Goal: Use online tool/utility: Utilize a website feature to perform a specific function

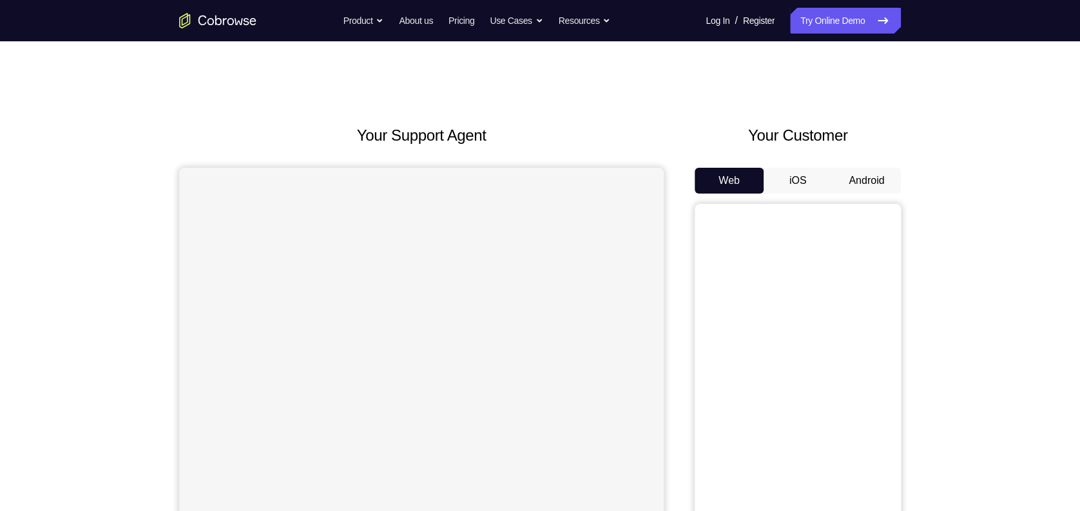
click at [869, 181] on button "Android" at bounding box center [866, 181] width 69 height 26
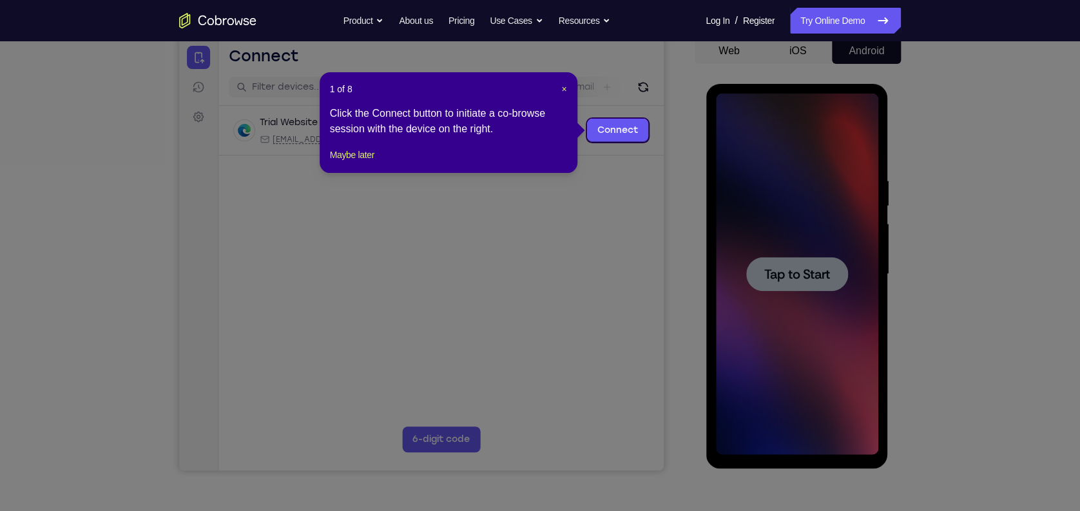
click at [790, 273] on icon at bounding box center [546, 255] width 1093 height 511
click at [681, 154] on icon at bounding box center [546, 255] width 1093 height 511
click at [562, 85] on span "×" at bounding box center [564, 89] width 5 height 10
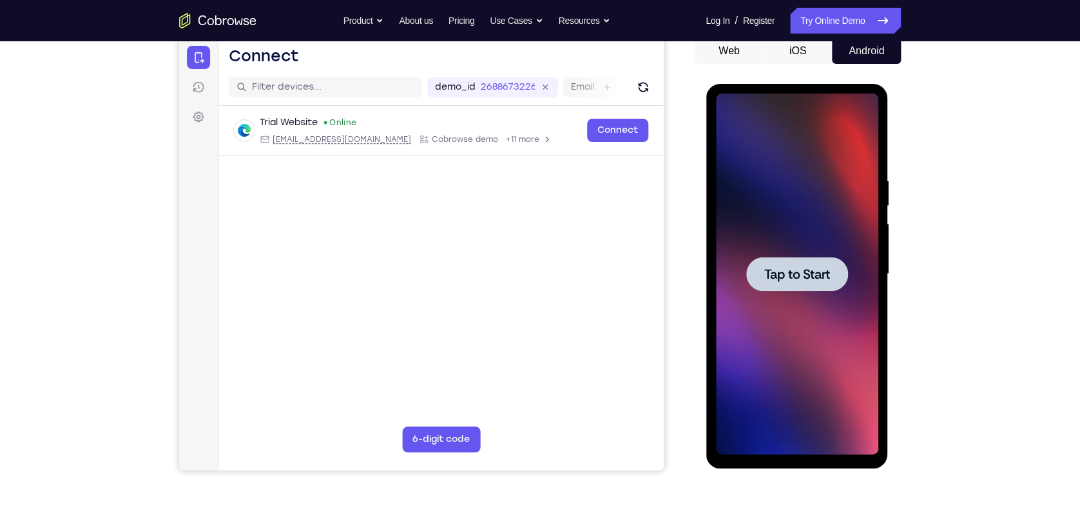
click at [779, 262] on div at bounding box center [797, 274] width 102 height 34
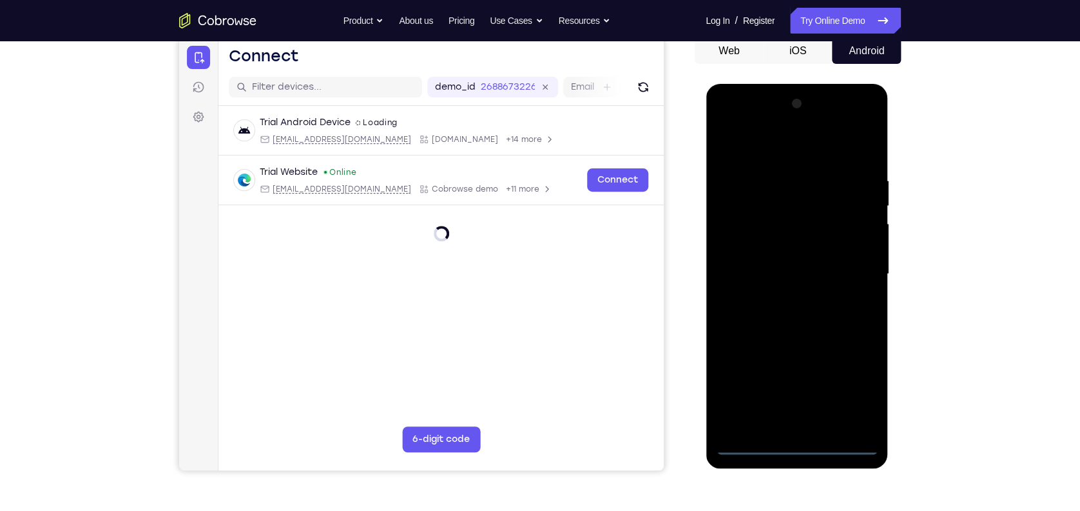
click at [796, 443] on div at bounding box center [797, 273] width 162 height 361
click at [782, 427] on div at bounding box center [797, 273] width 162 height 361
click at [795, 443] on div at bounding box center [797, 273] width 162 height 361
click at [854, 391] on div at bounding box center [797, 273] width 162 height 361
click at [730, 126] on div at bounding box center [797, 273] width 162 height 361
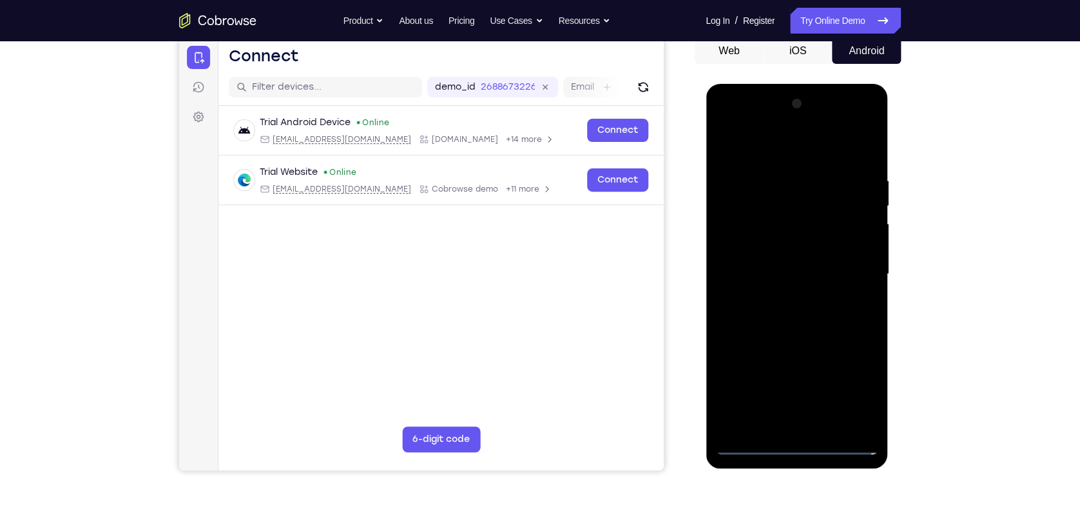
click at [846, 268] on div at bounding box center [797, 273] width 162 height 361
click at [785, 298] on div at bounding box center [797, 273] width 162 height 361
click at [771, 253] on div at bounding box center [797, 273] width 162 height 361
click at [765, 252] on div at bounding box center [797, 273] width 162 height 361
click at [767, 270] on div at bounding box center [797, 273] width 162 height 361
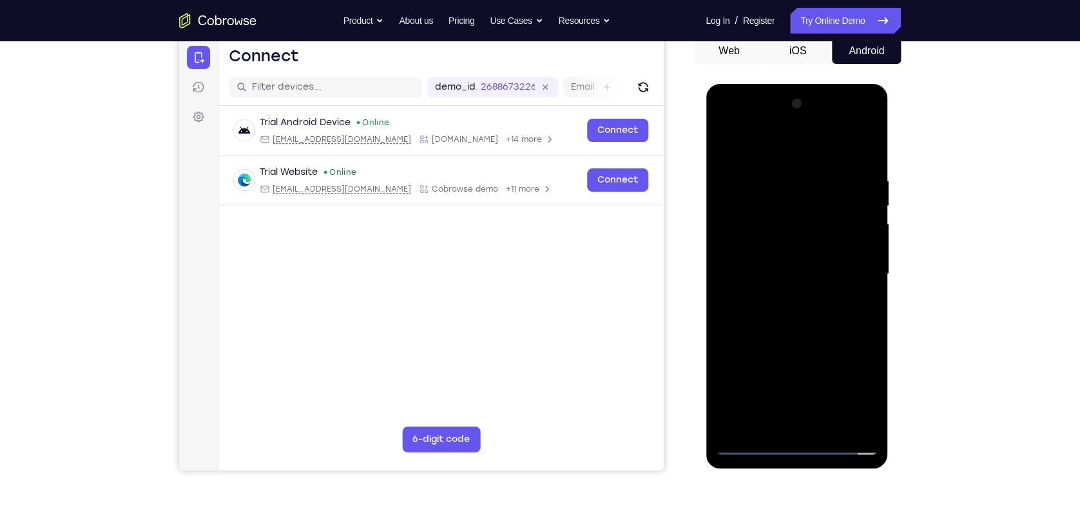
click at [791, 313] on div at bounding box center [797, 273] width 162 height 361
click at [794, 309] on div at bounding box center [797, 273] width 162 height 361
click at [863, 169] on div at bounding box center [797, 273] width 162 height 361
click at [866, 166] on div at bounding box center [797, 273] width 162 height 361
click at [800, 423] on div at bounding box center [797, 273] width 162 height 361
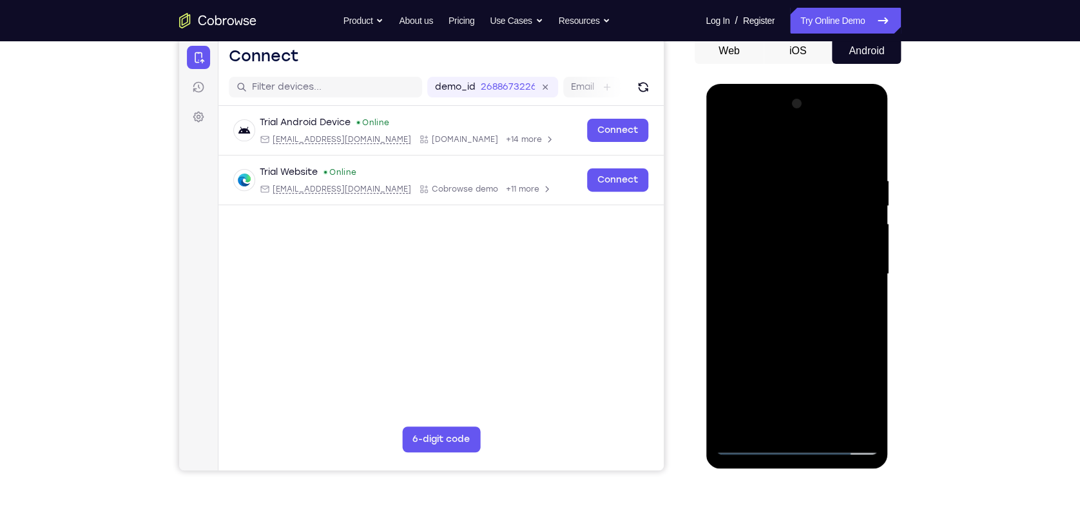
click at [855, 295] on div at bounding box center [797, 273] width 162 height 361
click at [828, 145] on div at bounding box center [797, 273] width 162 height 361
click at [787, 173] on div at bounding box center [797, 273] width 162 height 361
click at [864, 168] on div at bounding box center [797, 273] width 162 height 361
click at [752, 444] on div at bounding box center [797, 273] width 162 height 361
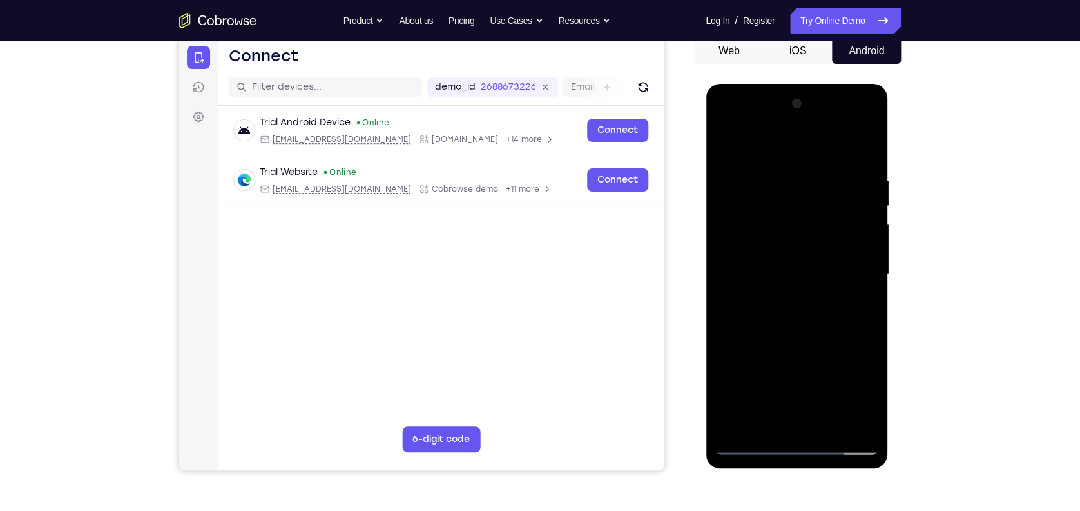
click at [784, 298] on div at bounding box center [797, 273] width 162 height 361
click at [794, 422] on div at bounding box center [797, 273] width 162 height 361
click at [797, 442] on div at bounding box center [797, 273] width 162 height 361
click at [853, 394] on div at bounding box center [797, 273] width 162 height 361
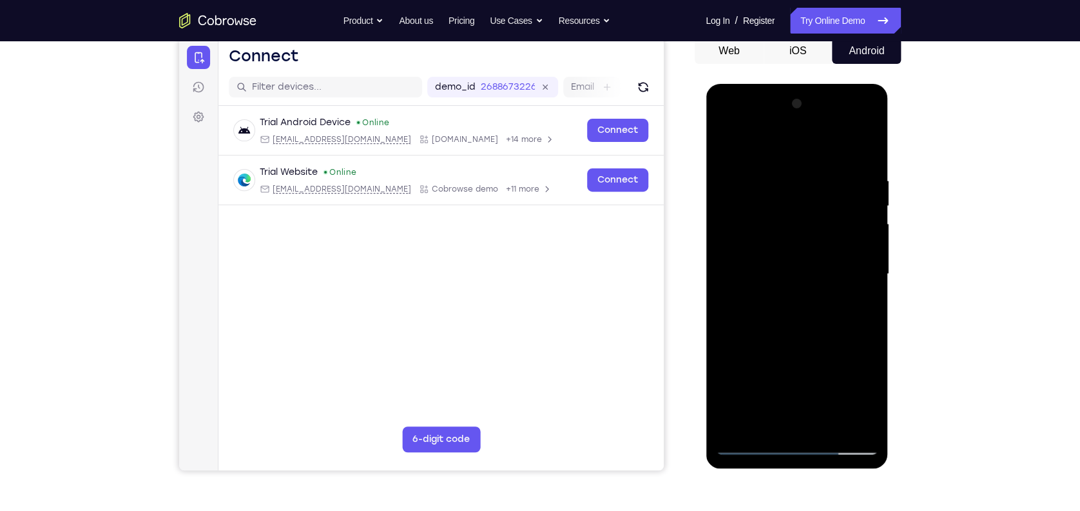
click at [846, 443] on div at bounding box center [797, 273] width 162 height 361
drag, startPoint x: 777, startPoint y: 317, endPoint x: 772, endPoint y: -43, distance: 360.4
click at [772, 84] on html "Online web based iOS Simulators and Android Emulators. Run iPhone, iPad, Mobile…" at bounding box center [798, 277] width 184 height 387
click at [796, 445] on div at bounding box center [797, 273] width 162 height 361
click at [857, 384] on div at bounding box center [797, 273] width 162 height 361
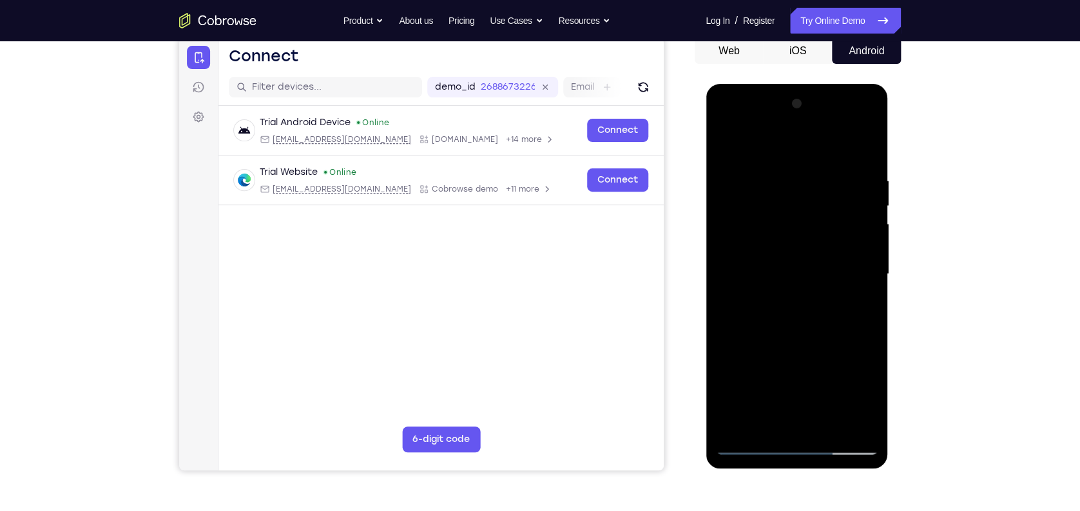
click at [797, 333] on div at bounding box center [797, 273] width 162 height 361
click at [868, 137] on div at bounding box center [797, 273] width 162 height 361
click at [725, 139] on div at bounding box center [797, 273] width 162 height 361
click at [828, 426] on div at bounding box center [797, 273] width 162 height 361
click at [810, 335] on div at bounding box center [797, 273] width 162 height 361
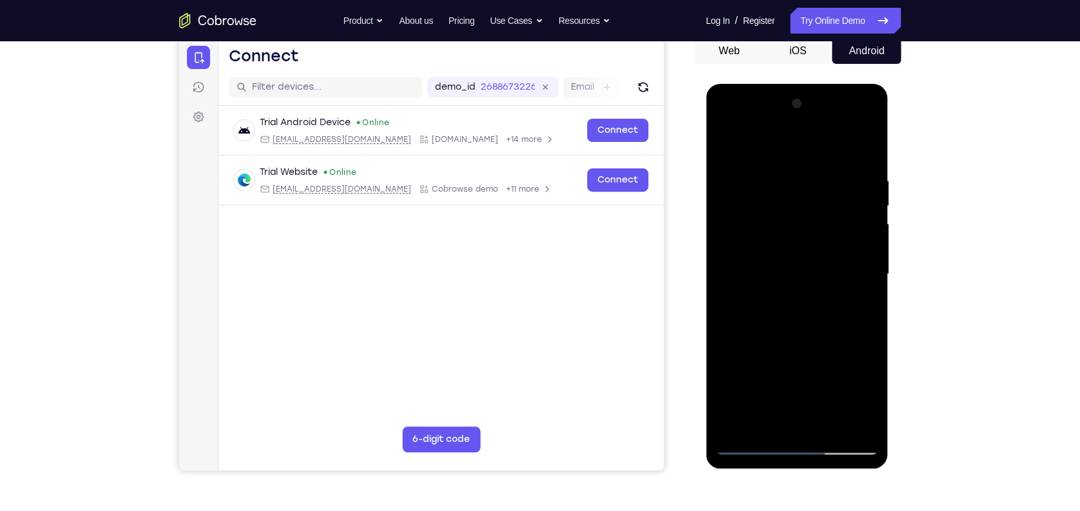
click at [814, 296] on div at bounding box center [797, 273] width 162 height 361
click at [728, 140] on div at bounding box center [797, 273] width 162 height 361
click at [835, 423] on div at bounding box center [797, 273] width 162 height 361
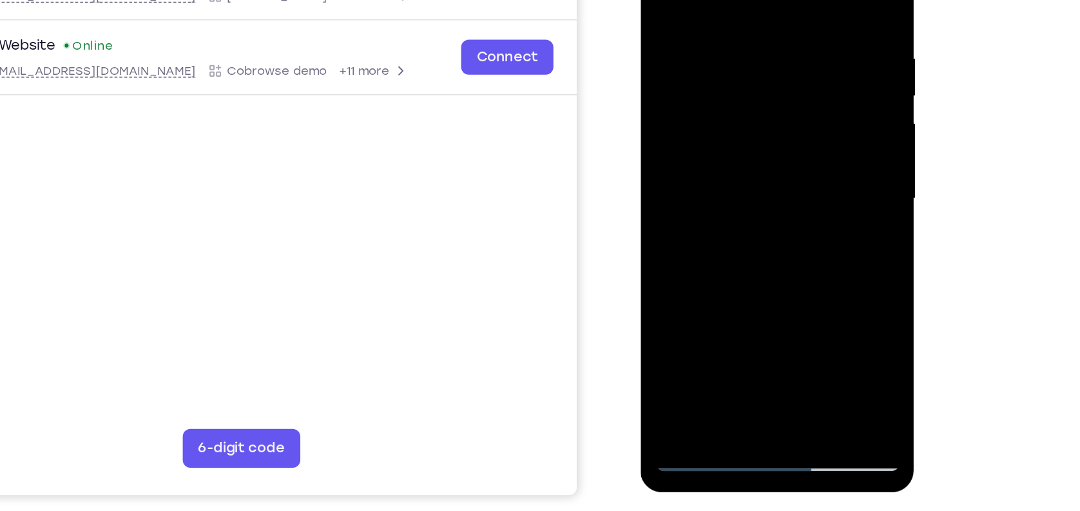
scroll to position [130, 0]
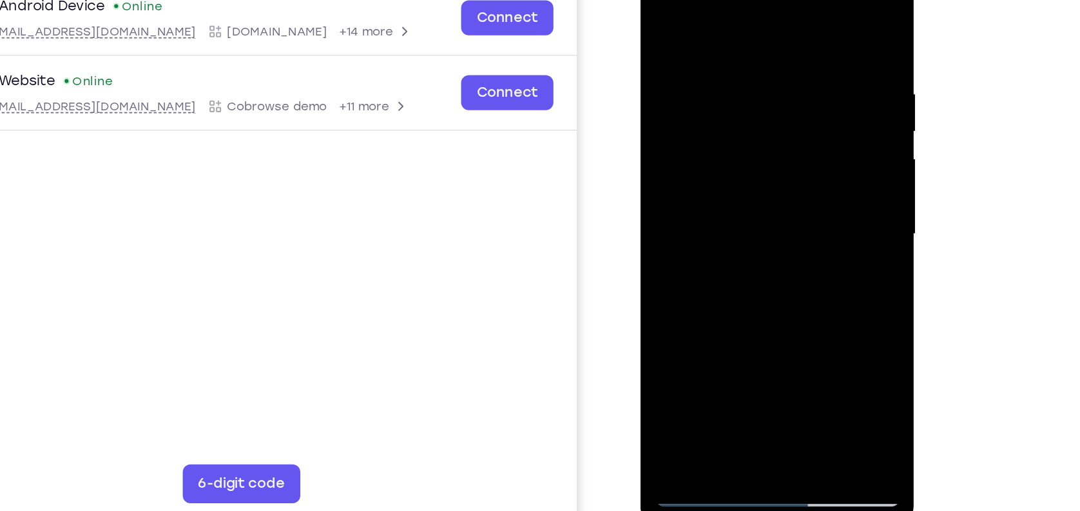
click at [805, 66] on div at bounding box center [731, 137] width 162 height 361
click at [665, 5] on div at bounding box center [731, 137] width 162 height 361
click at [710, 34] on div at bounding box center [731, 137] width 162 height 361
click at [797, 14] on div at bounding box center [731, 137] width 162 height 361
click at [674, 24] on div at bounding box center [731, 137] width 162 height 361
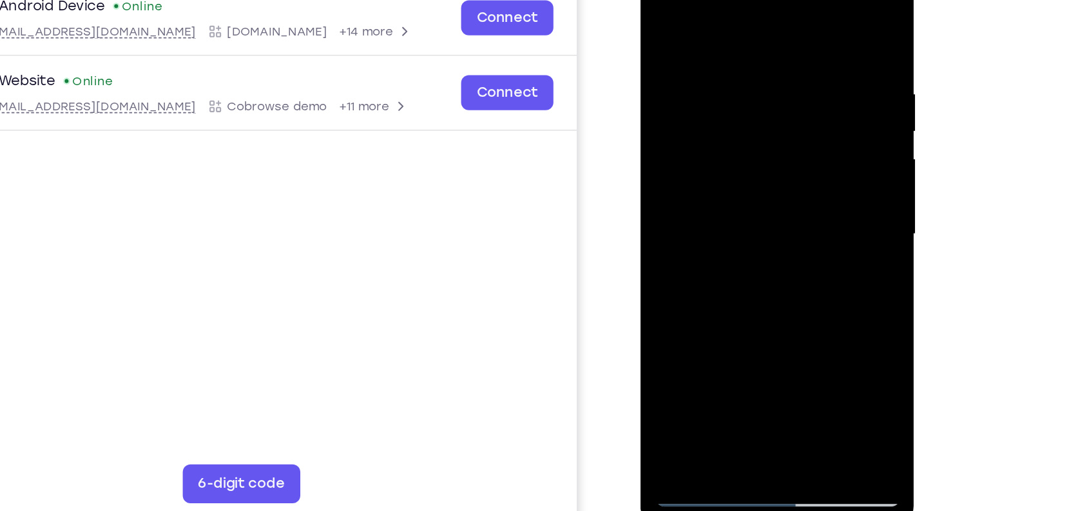
click at [671, 285] on div at bounding box center [731, 137] width 162 height 361
click at [672, 79] on div at bounding box center [731, 137] width 162 height 361
click at [795, 12] on div at bounding box center [731, 137] width 162 height 361
click at [755, 35] on div at bounding box center [731, 137] width 162 height 361
click at [797, 97] on div at bounding box center [731, 137] width 162 height 361
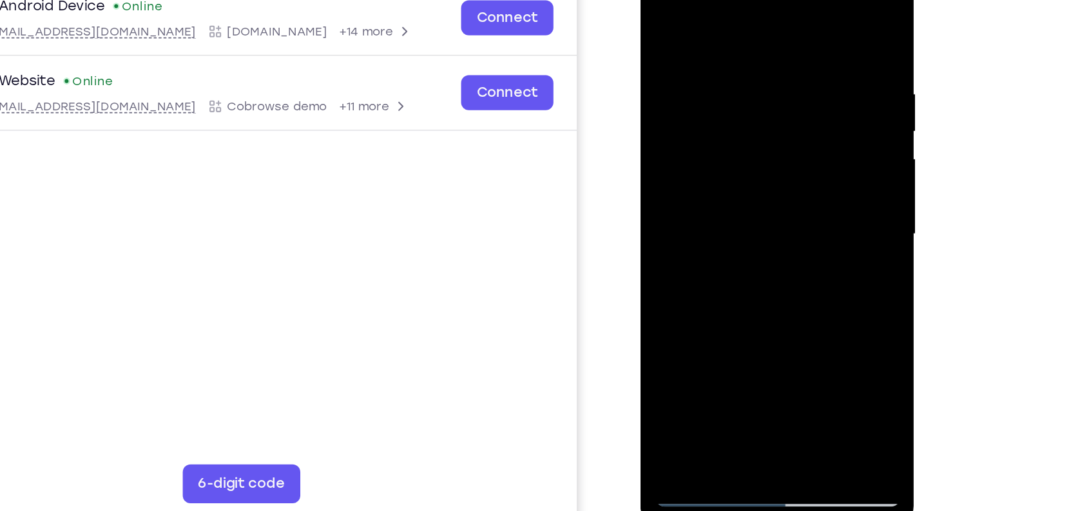
click at [800, 12] on div at bounding box center [731, 137] width 162 height 361
click at [794, 288] on div at bounding box center [731, 137] width 162 height 361
drag, startPoint x: 740, startPoint y: 242, endPoint x: 732, endPoint y: 135, distance: 107.3
click at [732, 135] on div at bounding box center [731, 137] width 162 height 361
click at [776, 122] on div at bounding box center [731, 137] width 162 height 361
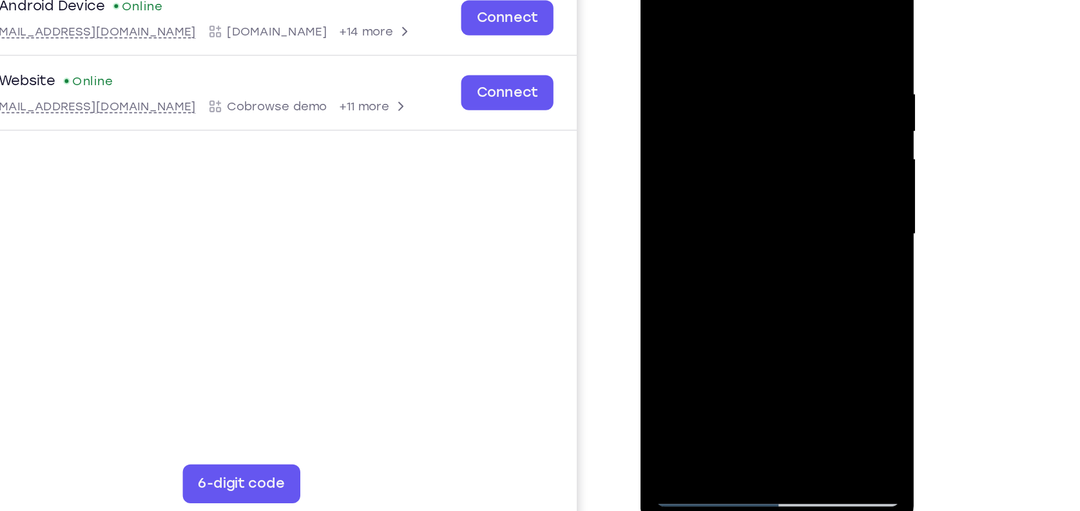
drag, startPoint x: 776, startPoint y: 101, endPoint x: 777, endPoint y: 209, distance: 107.7
click at [777, 209] on div at bounding box center [731, 137] width 162 height 361
click at [801, 23] on div at bounding box center [731, 137] width 162 height 361
click at [768, 21] on div at bounding box center [731, 137] width 162 height 361
click at [663, 4] on div at bounding box center [731, 137] width 162 height 361
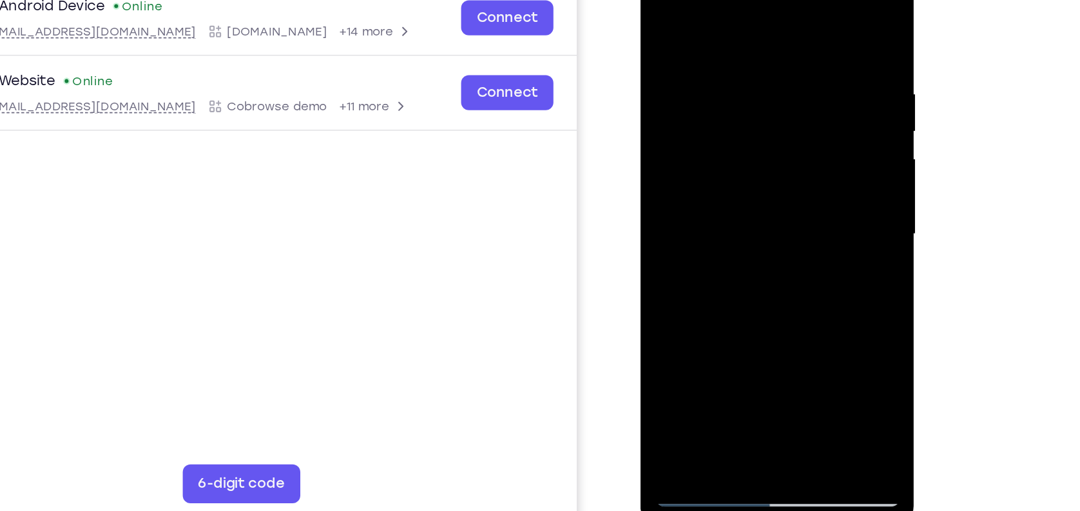
click at [796, 292] on div at bounding box center [731, 137] width 162 height 361
click at [658, 10] on div at bounding box center [731, 137] width 162 height 361
drag, startPoint x: 754, startPoint y: 256, endPoint x: 743, endPoint y: -59, distance: 315.4
click at [743, 0] on html "Online web based iOS Simulators and Android Emulators. Run iPhone, iPad, Mobile…" at bounding box center [732, 141] width 184 height 387
click at [670, 255] on div at bounding box center [731, 137] width 162 height 361
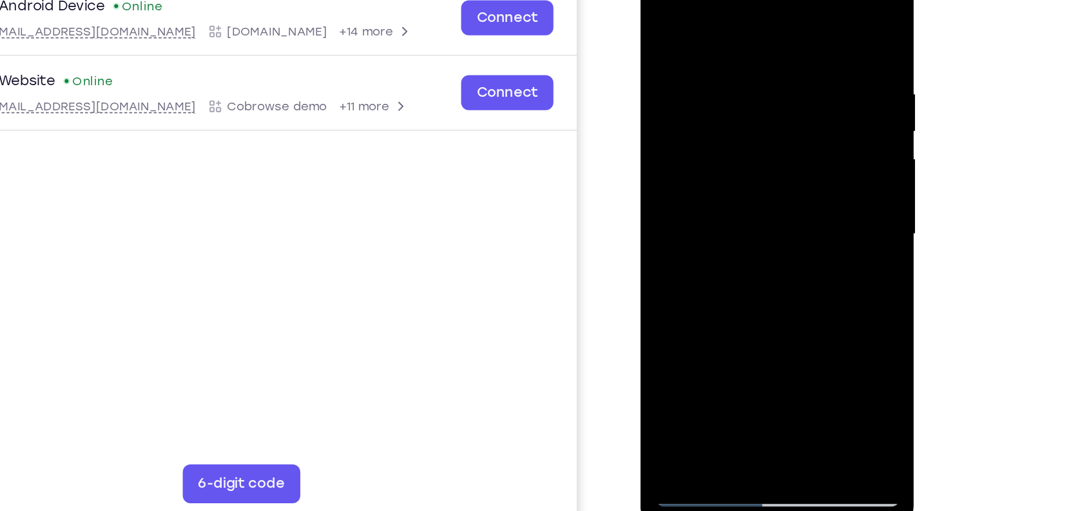
click at [704, 164] on div at bounding box center [731, 137] width 162 height 361
click at [730, 308] on div at bounding box center [731, 137] width 162 height 361
